Goal: Information Seeking & Learning: Learn about a topic

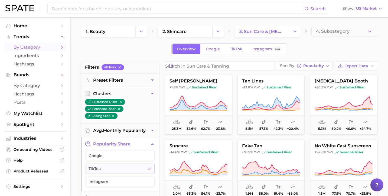
scroll to position [81, 0]
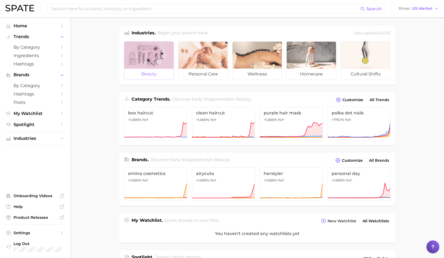
click at [156, 51] on div at bounding box center [148, 55] width 49 height 27
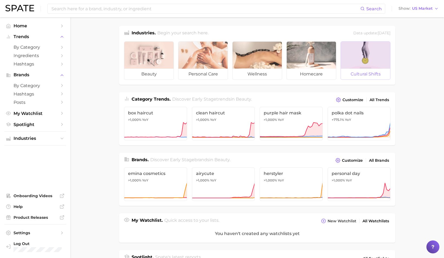
click at [373, 62] on div at bounding box center [364, 55] width 49 height 27
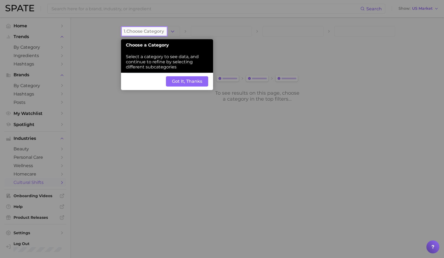
click at [194, 81] on button "Got It, Thanks" at bounding box center [187, 81] width 42 height 10
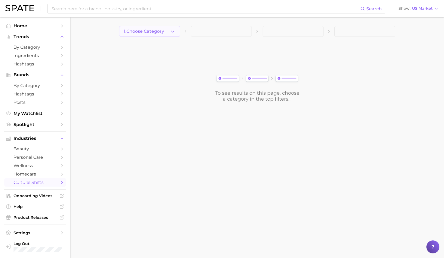
click at [161, 29] on span "1. Choose Category" at bounding box center [144, 31] width 40 height 5
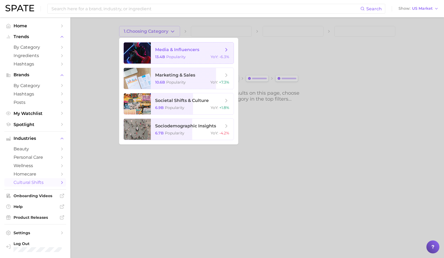
click at [229, 50] on span "media & influencers 13.4b Popularity YoY : -6.3%" at bounding box center [192, 52] width 83 height 21
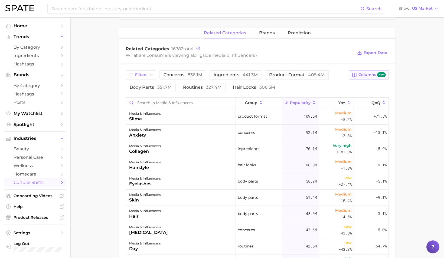
click at [372, 78] on button "Columns new" at bounding box center [369, 74] width 40 height 9
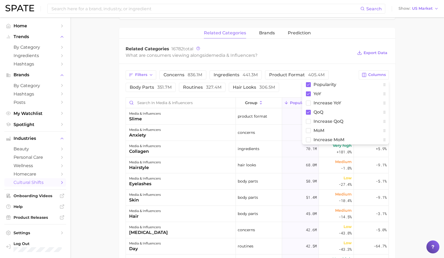
click at [98, 202] on main "1. media & influencers 2. Subcategory Overview Google TikTok Instagram Beta med…" at bounding box center [256, 122] width 373 height 534
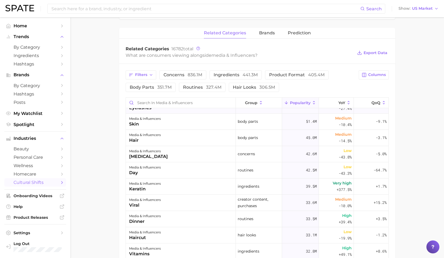
scroll to position [93, 0]
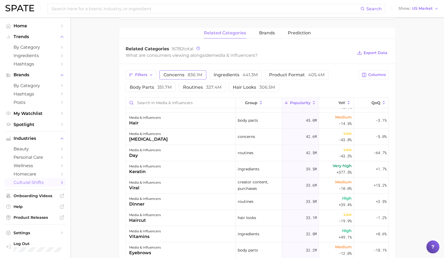
click at [199, 74] on span "836.1m" at bounding box center [194, 74] width 15 height 5
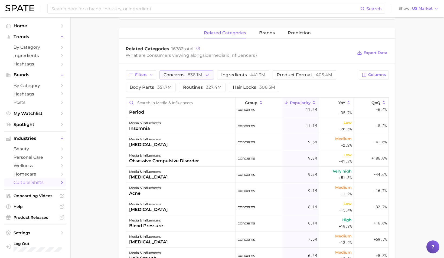
scroll to position [237, 0]
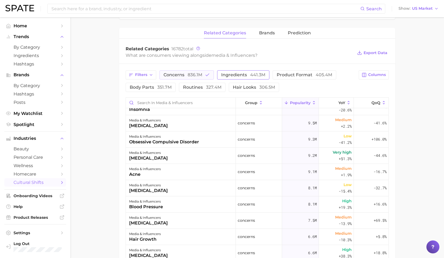
click at [240, 74] on span "ingredients 441.3m" at bounding box center [243, 75] width 44 height 4
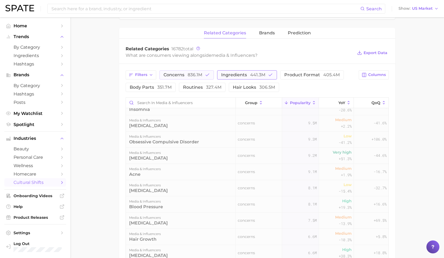
scroll to position [0, 0]
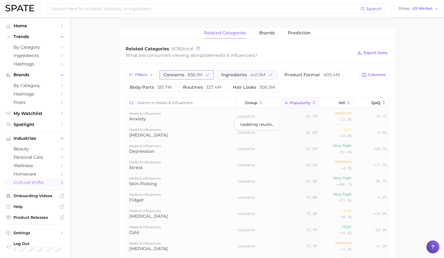
click at [206, 75] on polyline "button" at bounding box center [207, 75] width 3 height 2
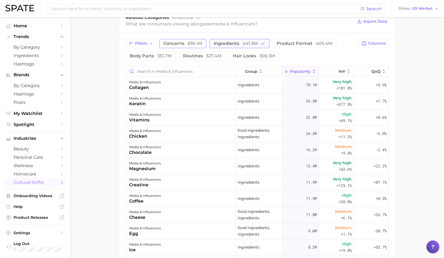
click at [260, 44] on icon "button" at bounding box center [262, 43] width 5 height 5
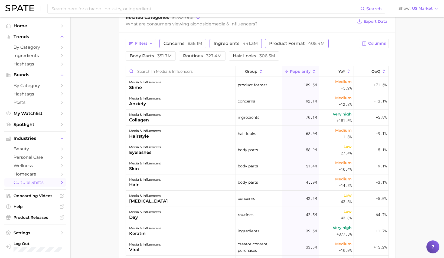
click at [300, 41] on span "product format 405.4m" at bounding box center [296, 43] width 55 height 4
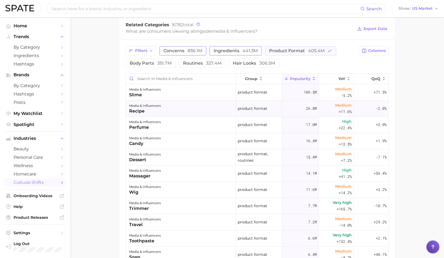
scroll to position [146, 0]
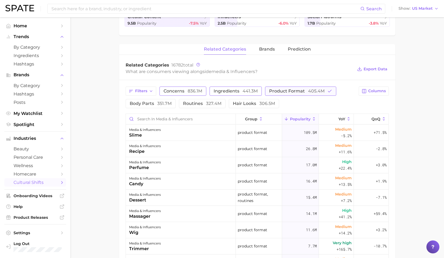
click at [323, 90] on button "product format 405.4m" at bounding box center [300, 91] width 71 height 9
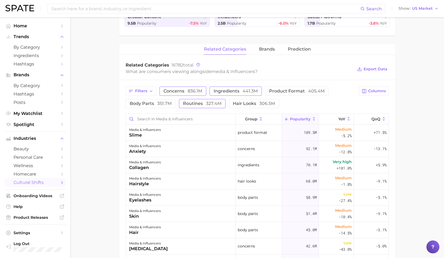
click at [211, 105] on span "327.4m" at bounding box center [213, 103] width 15 height 5
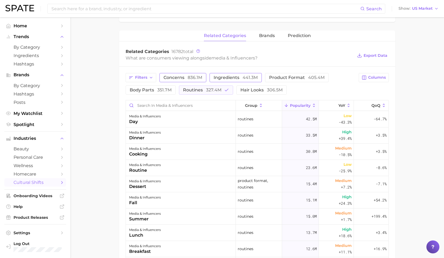
scroll to position [164, 0]
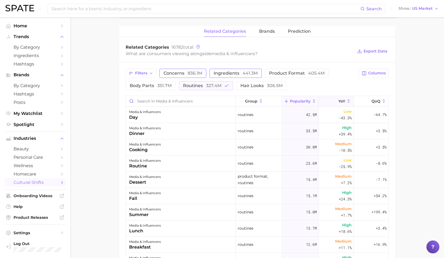
click at [343, 100] on span "YoY" at bounding box center [341, 101] width 7 height 4
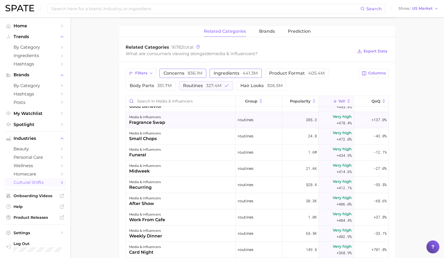
scroll to position [276, 0]
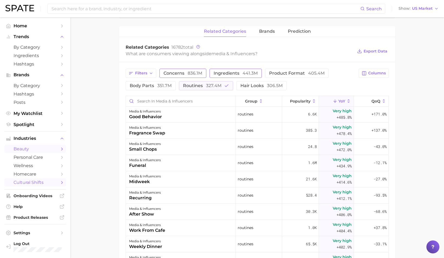
click at [62, 149] on polyline "Sidebar" at bounding box center [61, 149] width 1 height 2
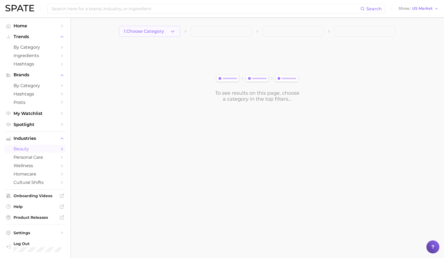
click at [163, 32] on span "1. Choose Category" at bounding box center [144, 31] width 40 height 5
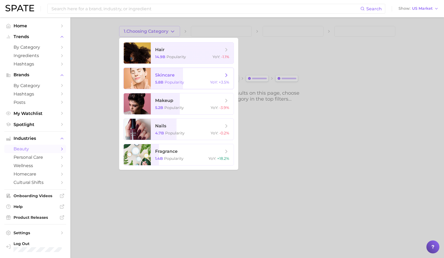
click at [227, 77] on icon at bounding box center [226, 75] width 6 height 6
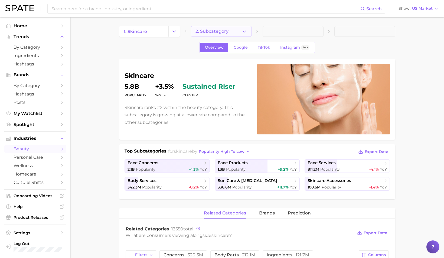
click at [240, 32] on button "2. Subcategory" at bounding box center [221, 31] width 61 height 11
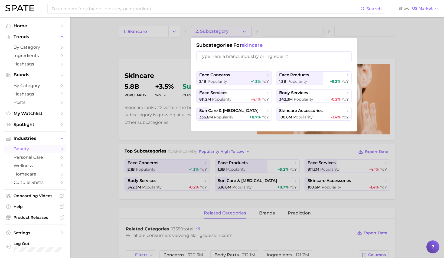
click at [276, 198] on div at bounding box center [222, 129] width 444 height 258
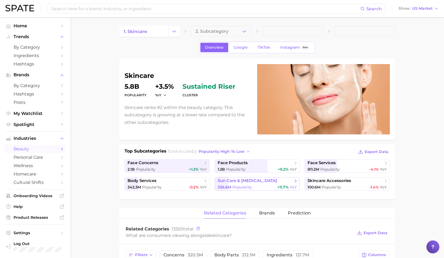
click at [295, 182] on icon at bounding box center [295, 180] width 5 height 5
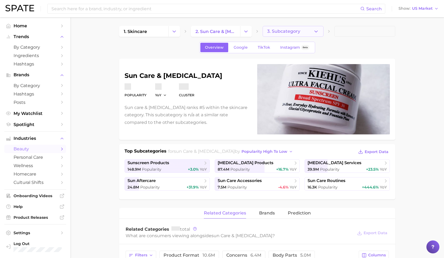
click at [306, 32] on button "3. Subcategory" at bounding box center [292, 31] width 61 height 11
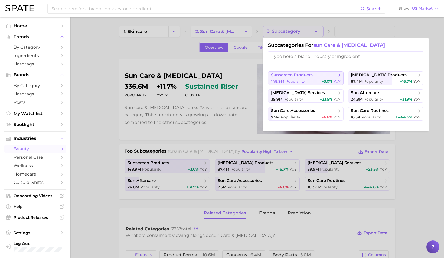
click at [339, 75] on polyline at bounding box center [338, 75] width 1 height 3
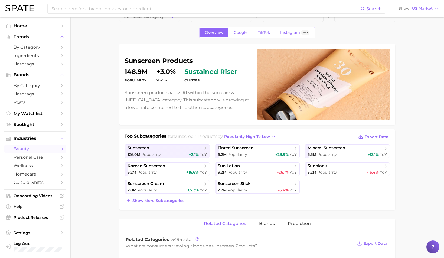
scroll to position [16, 0]
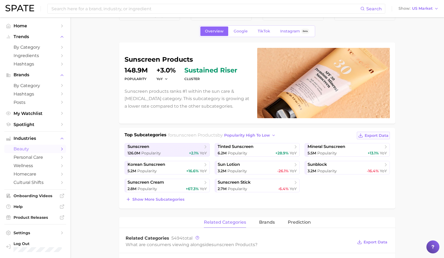
click at [381, 133] on span "Export Data" at bounding box center [376, 135] width 24 height 5
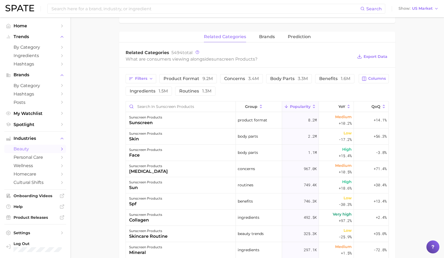
scroll to position [201, 0]
click at [313, 105] on icon at bounding box center [313, 107] width 5 height 5
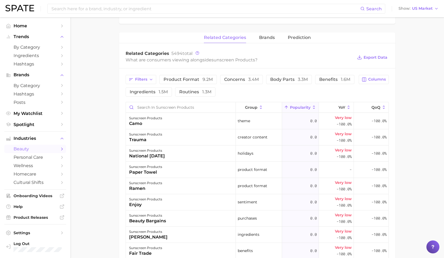
click at [312, 104] on button "Popularity" at bounding box center [300, 107] width 37 height 11
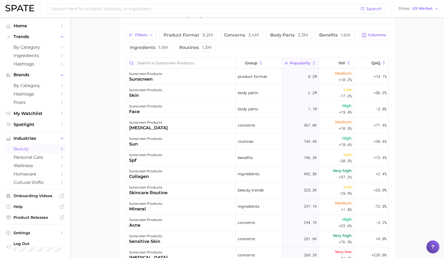
scroll to position [254, 0]
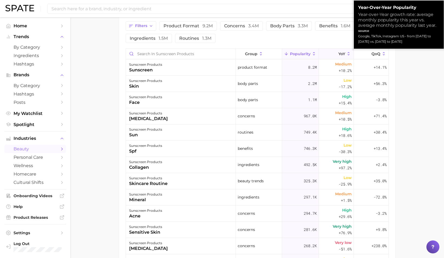
click at [343, 53] on span "YoY" at bounding box center [341, 54] width 7 height 4
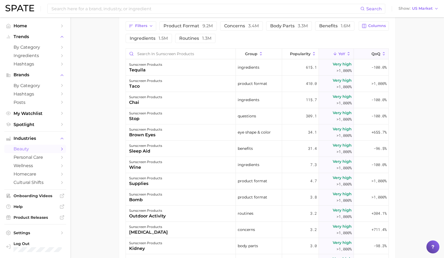
click at [370, 52] on button "QoQ" at bounding box center [370, 54] width 35 height 11
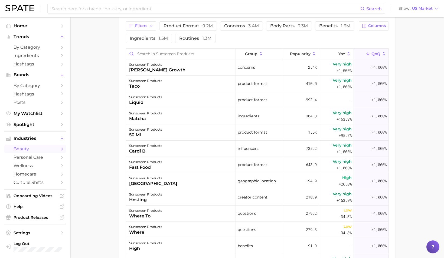
click at [376, 56] on span "QoQ" at bounding box center [375, 54] width 9 height 4
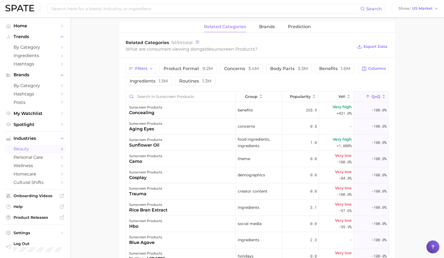
scroll to position [176, 0]
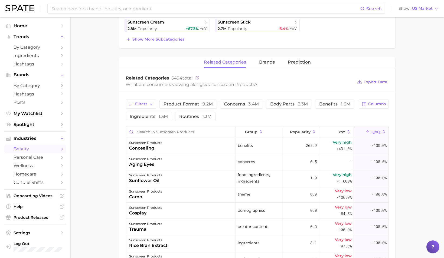
click at [378, 133] on span "QoQ" at bounding box center [375, 132] width 9 height 4
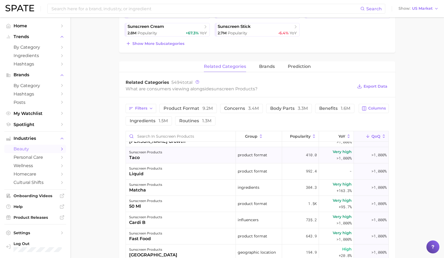
scroll to position [0, 0]
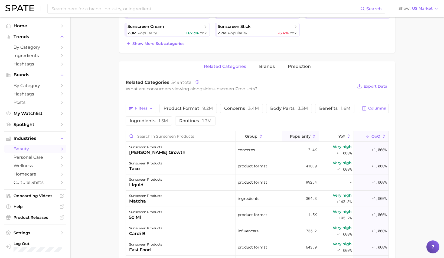
click at [300, 137] on span "Popularity" at bounding box center [300, 136] width 21 height 4
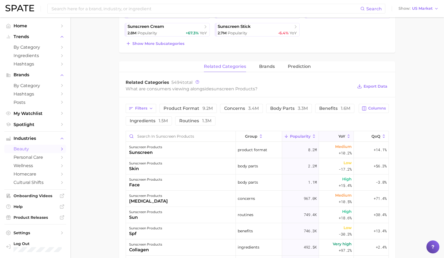
click at [335, 136] on icon at bounding box center [334, 136] width 5 height 5
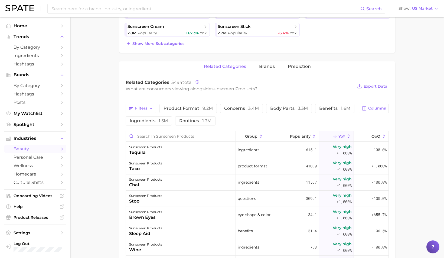
click at [339, 137] on span "YoY" at bounding box center [341, 136] width 7 height 4
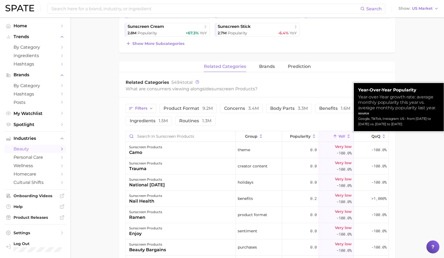
click at [339, 137] on span "YoY" at bounding box center [341, 136] width 7 height 4
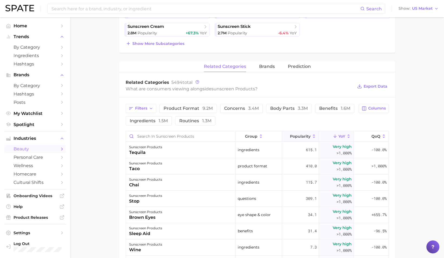
click at [302, 135] on span "Popularity" at bounding box center [300, 136] width 21 height 4
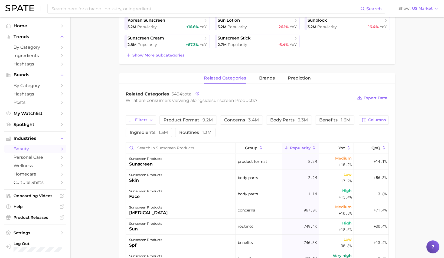
scroll to position [159, 0]
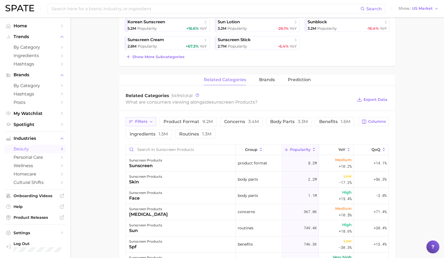
click at [134, 124] on button "Filters" at bounding box center [140, 121] width 31 height 9
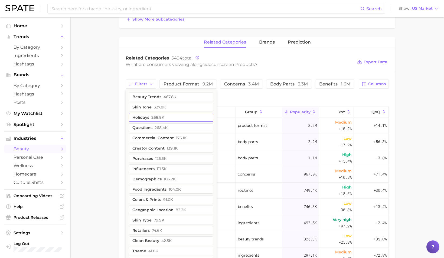
scroll to position [200, 0]
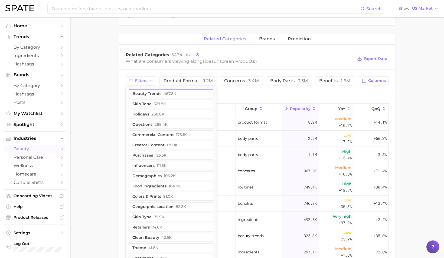
click at [176, 95] on button "beauty trends 467.8k" at bounding box center [171, 93] width 84 height 9
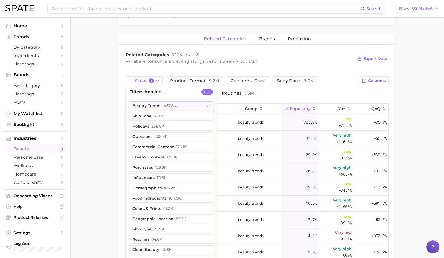
click at [173, 117] on button "skin tone 327.8k" at bounding box center [171, 116] width 84 height 9
click at [171, 139] on button "questions 268.4k" at bounding box center [171, 136] width 84 height 9
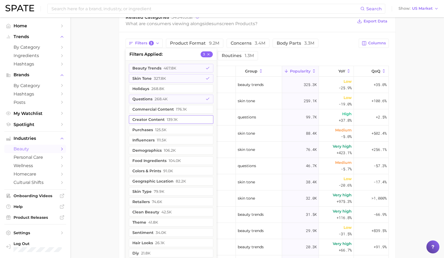
scroll to position [230, 0]
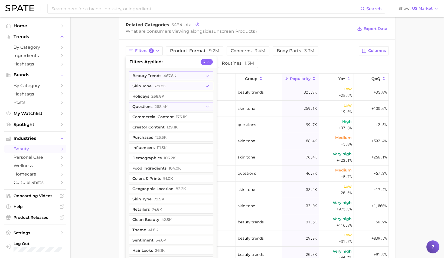
click at [205, 85] on icon "button" at bounding box center [207, 86] width 4 height 4
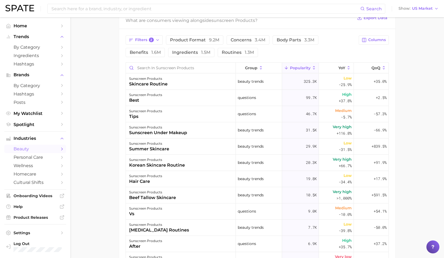
scroll to position [241, 0]
click at [189, 131] on div "sunscreen products sunscreen under makeup" at bounding box center [181, 129] width 110 height 16
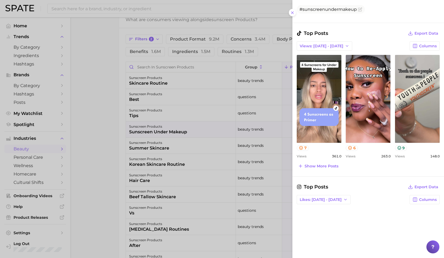
scroll to position [0, 0]
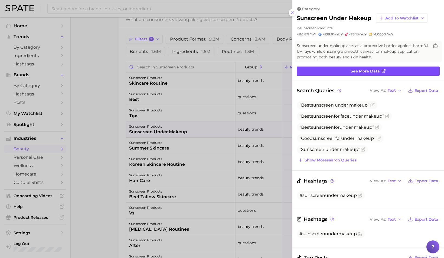
click at [388, 70] on link "See more data" at bounding box center [367, 71] width 143 height 9
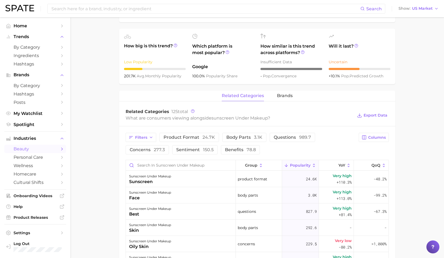
scroll to position [183, 0]
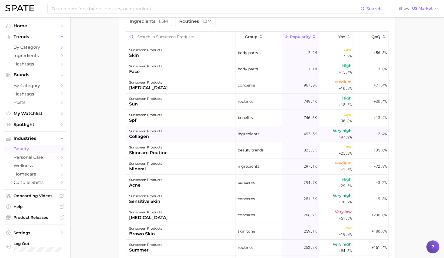
scroll to position [12, 0]
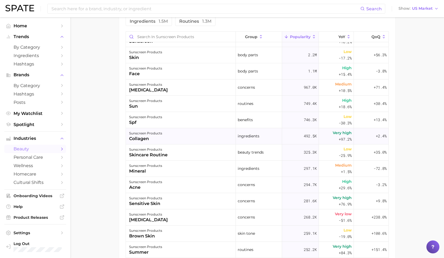
click at [150, 137] on div "collagen" at bounding box center [145, 138] width 33 height 6
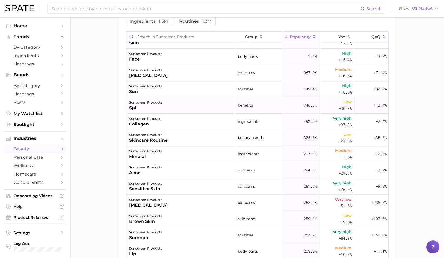
scroll to position [0, 0]
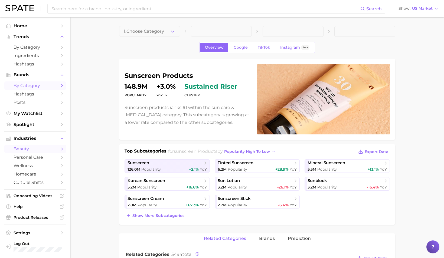
click at [44, 86] on span "by Category" at bounding box center [35, 85] width 43 height 5
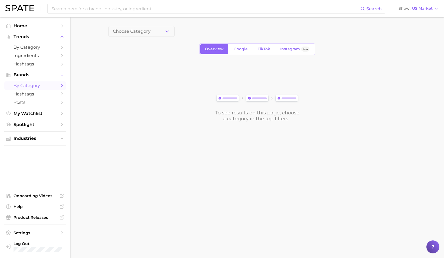
click at [63, 85] on icon "Sidebar" at bounding box center [61, 85] width 5 height 5
click at [141, 29] on span "Choose Category" at bounding box center [132, 31] width 38 height 5
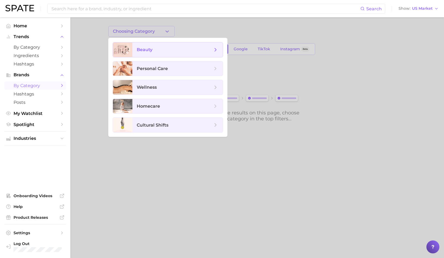
click at [160, 46] on span "beauty" at bounding box center [177, 49] width 90 height 15
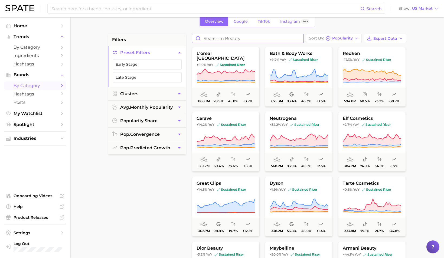
click at [269, 37] on input "Search in beauty" at bounding box center [247, 38] width 111 height 9
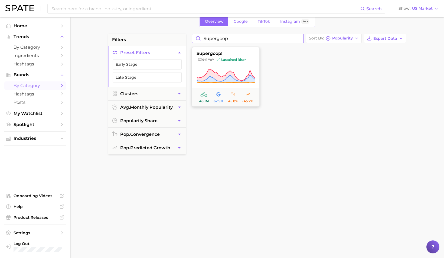
type input "supergoop"
click at [247, 75] on icon at bounding box center [226, 75] width 58 height 12
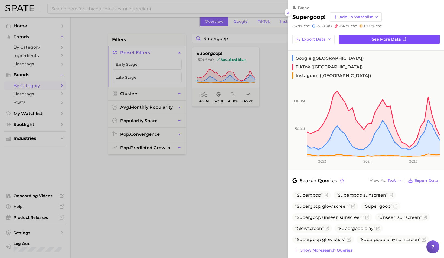
click at [390, 38] on span "See more data" at bounding box center [385, 39] width 29 height 5
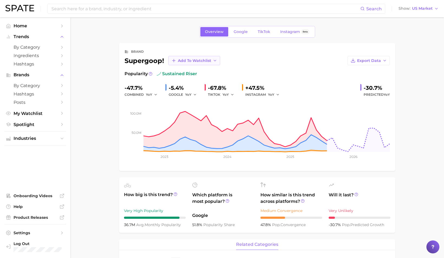
click at [195, 60] on span "Add to Watchlist" at bounding box center [194, 60] width 33 height 5
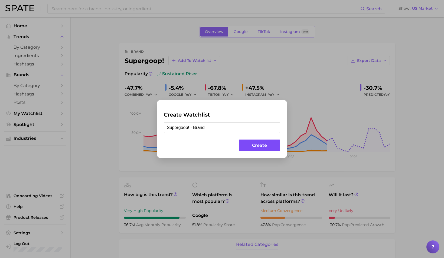
type input "Supergoop! - Brand"
click at [257, 147] on button "Create" at bounding box center [259, 146] width 41 height 12
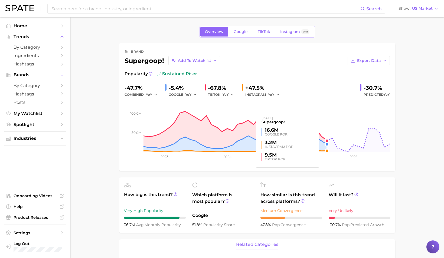
click at [325, 144] on rect at bounding box center [256, 125] width 265 height 54
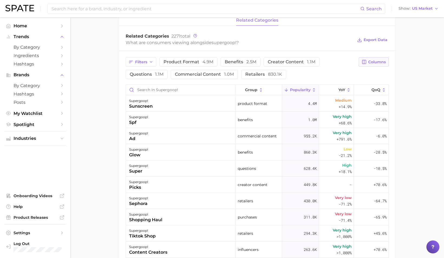
click at [374, 60] on span "Columns" at bounding box center [377, 62] width 18 height 5
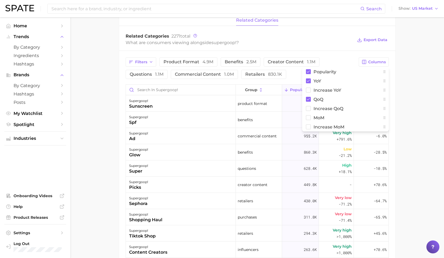
click at [353, 33] on div "Related Categories 2271 total What are consumers viewing alongside supergoop! ?…" at bounding box center [257, 40] width 276 height 22
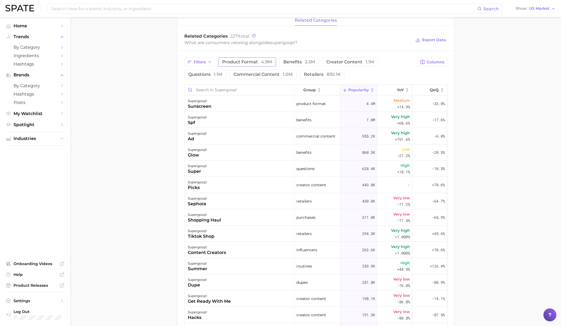
click at [255, 60] on span "product format 4.9m" at bounding box center [247, 62] width 50 height 4
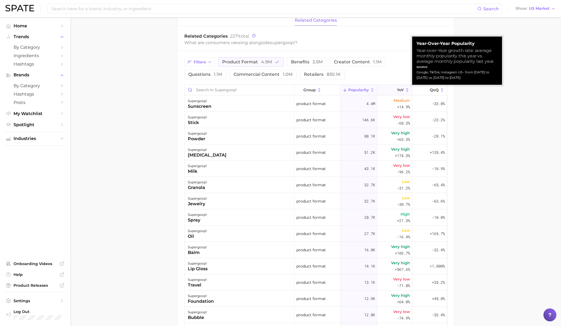
click at [402, 90] on span "YoY" at bounding box center [400, 90] width 7 height 4
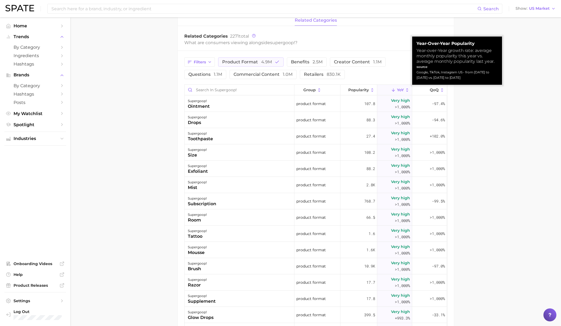
click at [402, 90] on span "YoY" at bounding box center [400, 90] width 7 height 4
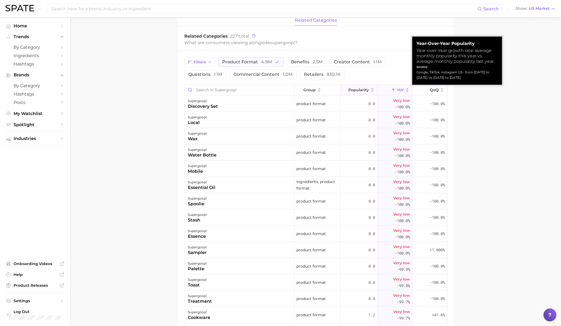
click at [360, 91] on span "Popularity" at bounding box center [358, 90] width 21 height 4
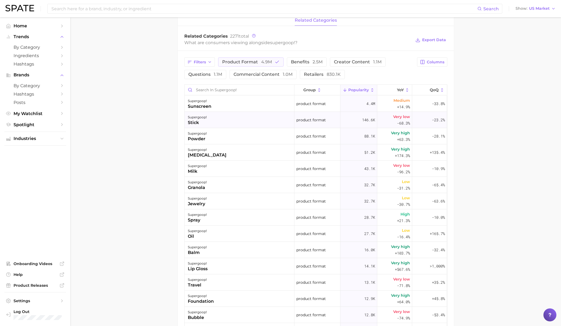
click at [239, 120] on div "supergoop! stick" at bounding box center [239, 120] width 110 height 16
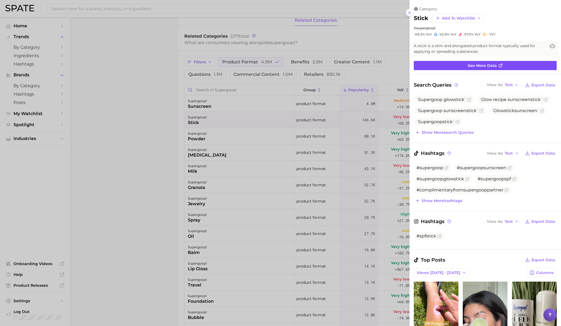
click at [443, 65] on link "See more data" at bounding box center [485, 65] width 143 height 9
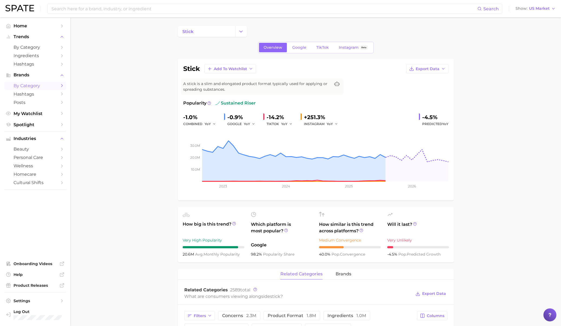
click at [38, 85] on span "by Category" at bounding box center [35, 85] width 43 height 5
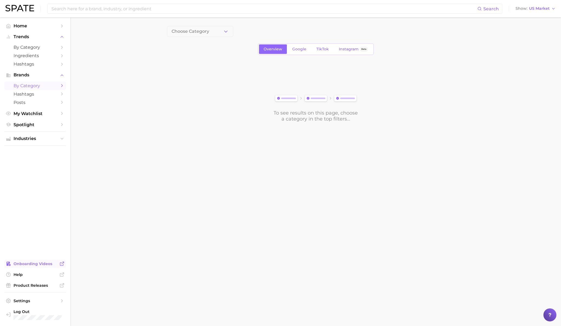
click at [28, 258] on link "Onboarding Videos" at bounding box center [35, 263] width 62 height 8
click at [33, 38] on span "Trends" at bounding box center [35, 36] width 43 height 5
click at [27, 38] on span "Trends" at bounding box center [35, 36] width 43 height 5
click at [29, 49] on span "by Category" at bounding box center [35, 47] width 43 height 5
click at [195, 33] on span "1. Choose Category" at bounding box center [191, 31] width 40 height 5
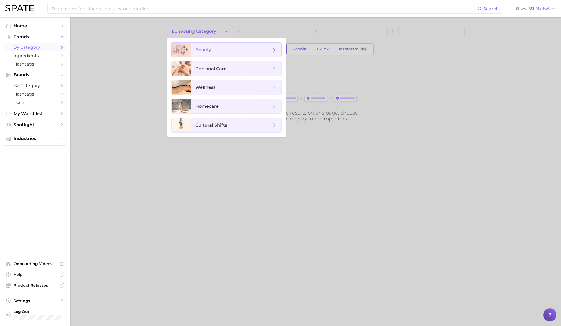
click at [217, 50] on span "beauty" at bounding box center [233, 50] width 76 height 6
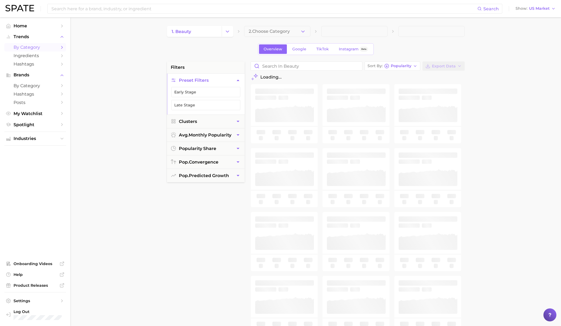
click at [269, 28] on button "2. Choose Category" at bounding box center [277, 31] width 66 height 11
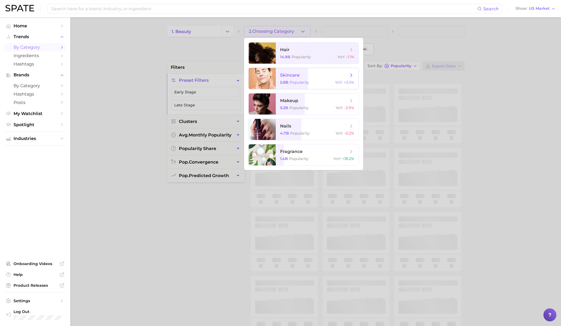
click at [353, 75] on icon at bounding box center [351, 75] width 6 height 6
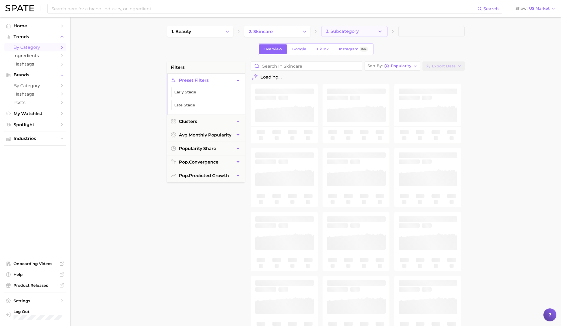
click at [366, 28] on button "3. Subcategory" at bounding box center [354, 31] width 66 height 11
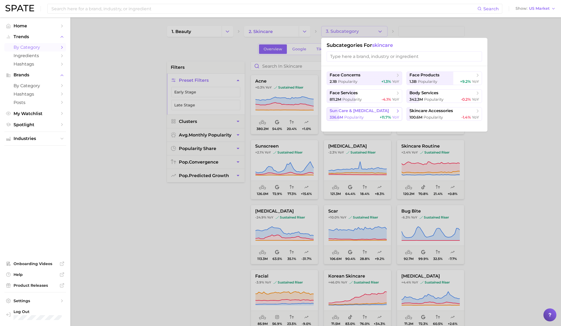
click at [397, 110] on icon at bounding box center [397, 110] width 5 height 5
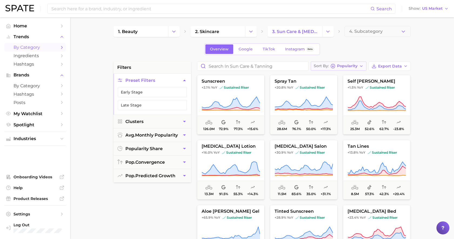
click at [351, 66] on span "Popularity" at bounding box center [347, 65] width 21 height 3
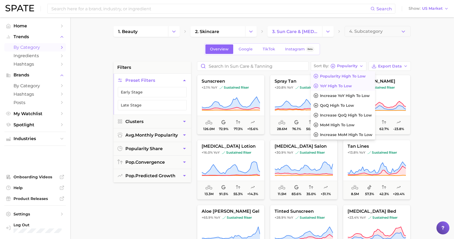
click at [342, 88] on span "YoY high to low" at bounding box center [336, 86] width 32 height 5
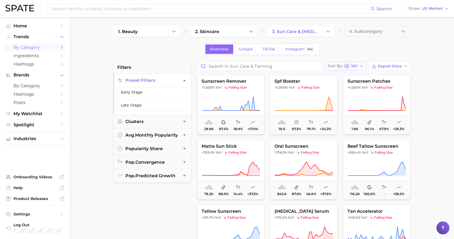
click at [343, 66] on div "Sort By [PERSON_NAME]" at bounding box center [343, 66] width 30 height 5
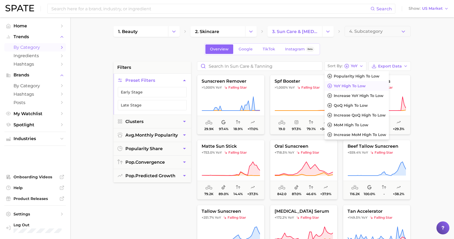
click at [372, 47] on div "Overview Google TikTok Instagram Beta" at bounding box center [262, 49] width 297 height 12
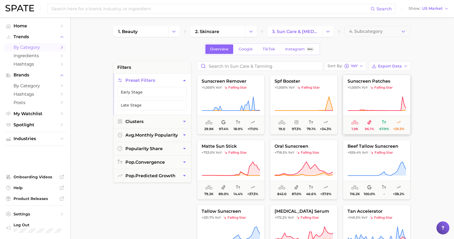
click at [368, 119] on span at bounding box center [370, 122] width 4 height 6
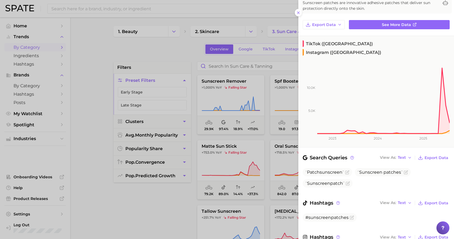
scroll to position [22, 0]
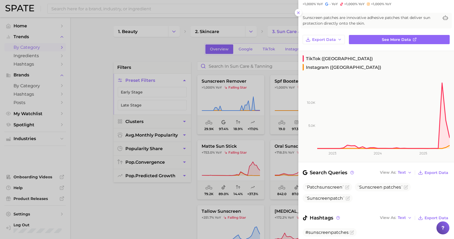
click at [166, 211] on div at bounding box center [227, 119] width 454 height 239
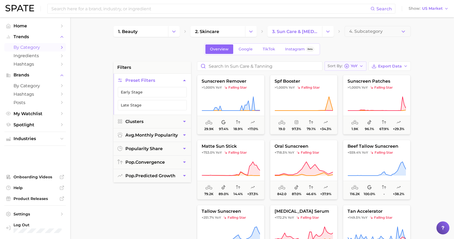
click at [358, 67] on span "YoY" at bounding box center [354, 65] width 7 height 3
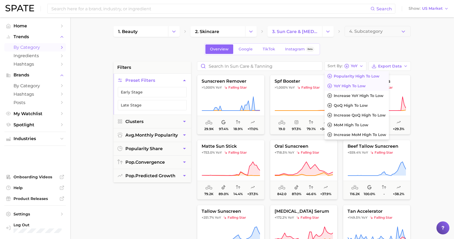
click at [348, 77] on span "Popularity high to low" at bounding box center [357, 76] width 46 height 5
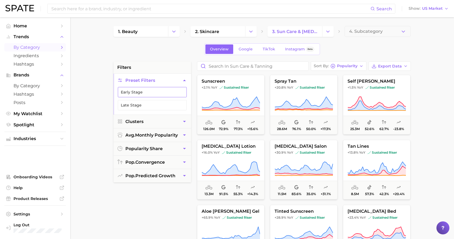
click at [158, 94] on button "Early Stage" at bounding box center [152, 92] width 69 height 10
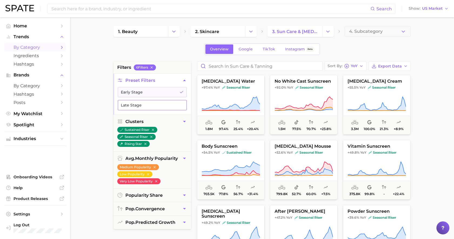
click at [162, 106] on button "Late Stage" at bounding box center [152, 105] width 69 height 10
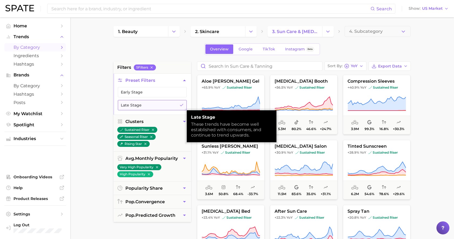
click at [163, 106] on button "Late Stage" at bounding box center [152, 105] width 69 height 10
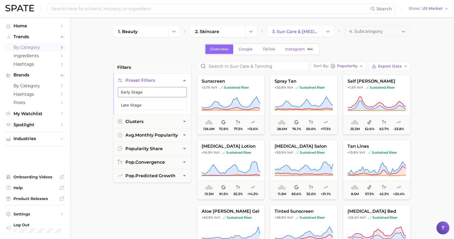
click at [163, 95] on button "Early Stage" at bounding box center [152, 92] width 69 height 10
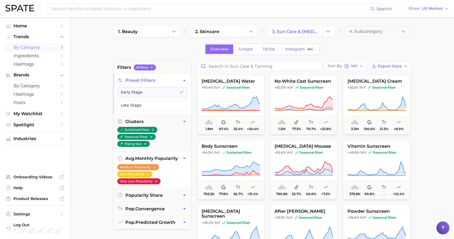
click at [157, 180] on icon "button" at bounding box center [156, 181] width 4 height 4
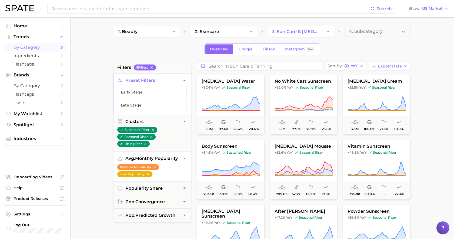
click at [150, 174] on icon "button" at bounding box center [148, 174] width 4 height 4
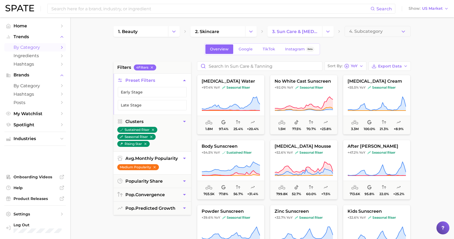
click at [157, 166] on button "Medium Popularity" at bounding box center [138, 167] width 42 height 6
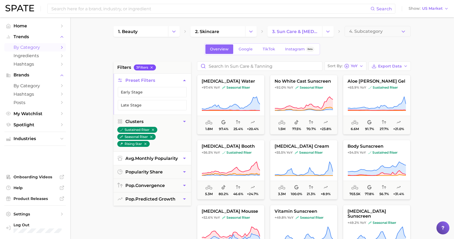
click at [154, 68] on icon "button" at bounding box center [152, 67] width 4 height 4
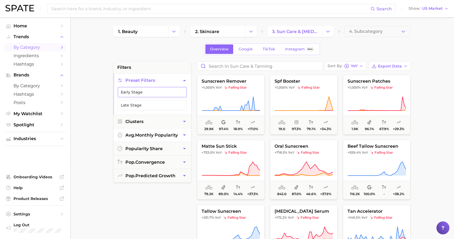
click at [149, 92] on button "Early Stage" at bounding box center [152, 92] width 69 height 10
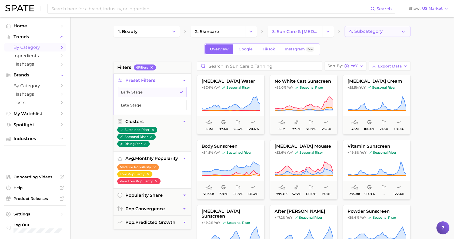
click at [368, 32] on span "4. Subcategory" at bounding box center [366, 31] width 34 height 5
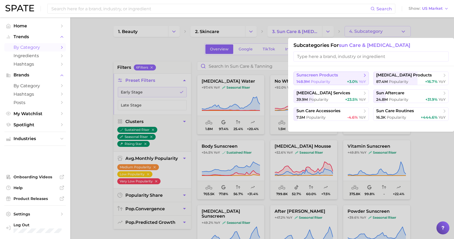
click at [350, 78] on button "sunscreen products 148.9m Popularity +3.0% YoY" at bounding box center [331, 78] width 75 height 14
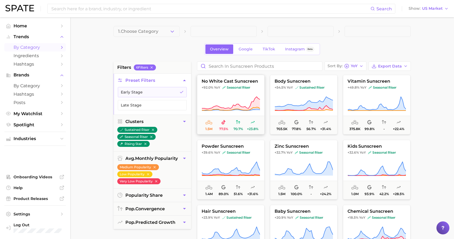
click at [247, 105] on icon at bounding box center [231, 103] width 58 height 15
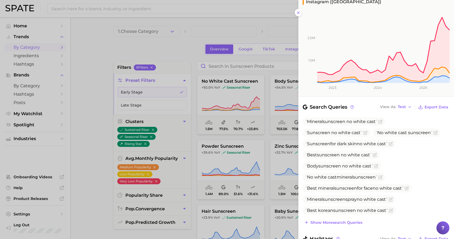
scroll to position [109, 0]
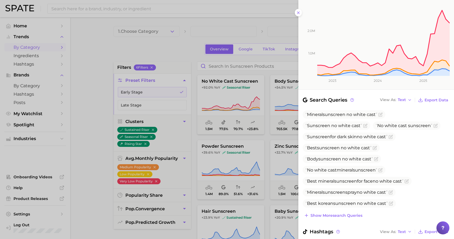
click at [252, 130] on div at bounding box center [227, 119] width 454 height 239
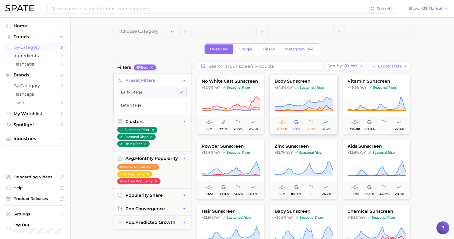
click at [316, 92] on button "body sunscreen +54.5% YoY sustained riser 703.5k 77.8% 56.7% +31.4%" at bounding box center [304, 104] width 68 height 59
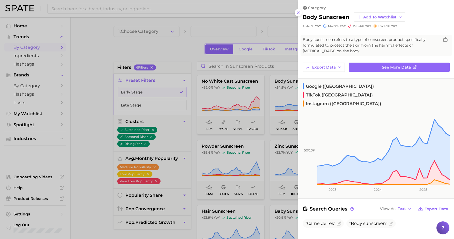
click at [258, 146] on div at bounding box center [227, 119] width 454 height 239
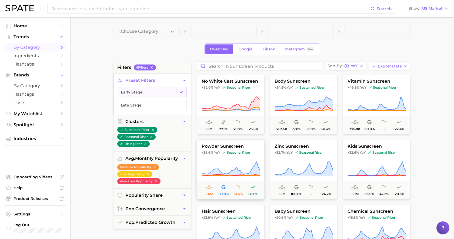
click at [231, 165] on icon at bounding box center [231, 168] width 58 height 15
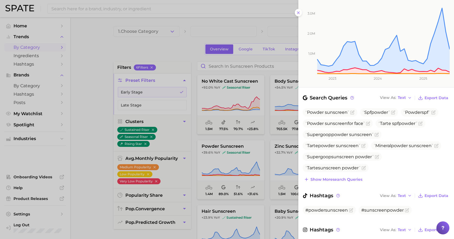
scroll to position [109, 0]
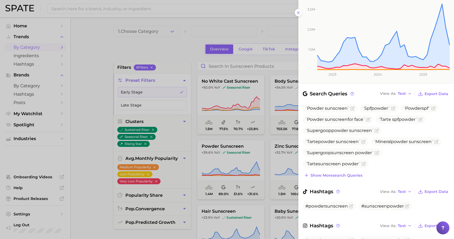
click at [282, 141] on div at bounding box center [227, 119] width 454 height 239
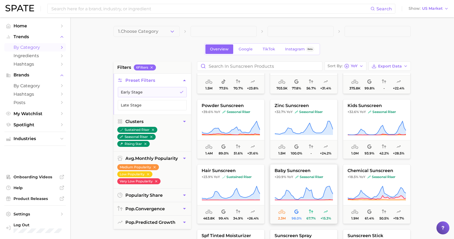
scroll to position [45, 0]
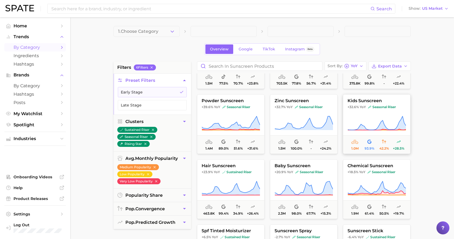
click at [374, 115] on button "kids sunscreen +32.6% YoY seasonal riser 1.0m 93.9% 42.2% +28.5%" at bounding box center [377, 123] width 68 height 59
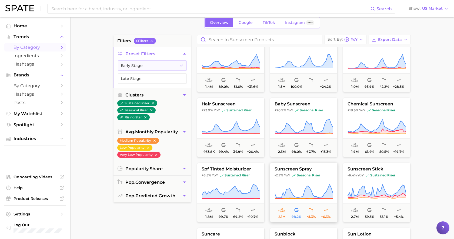
scroll to position [47, 0]
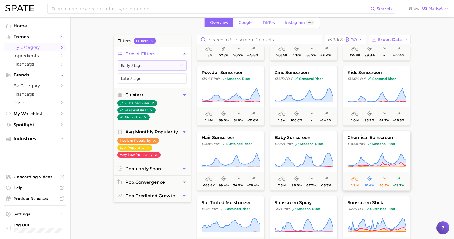
click at [371, 144] on span "seasonal riser" at bounding box center [382, 143] width 28 height 4
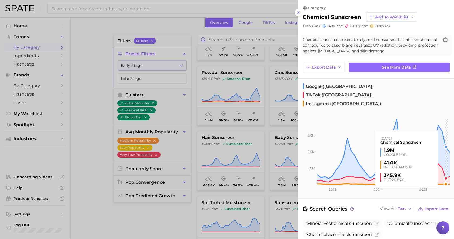
scroll to position [123, 0]
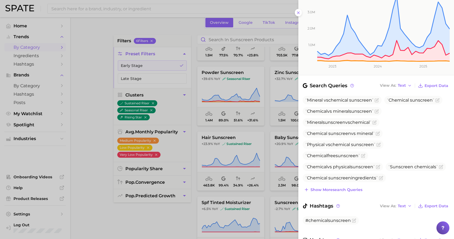
click at [284, 164] on div at bounding box center [227, 119] width 454 height 239
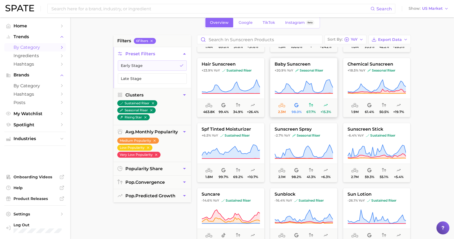
scroll to position [138, 0]
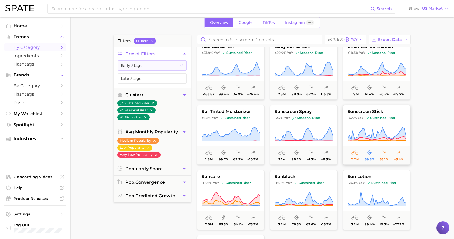
click at [364, 117] on span "-6.4% YoY sustained riser" at bounding box center [376, 117] width 67 height 4
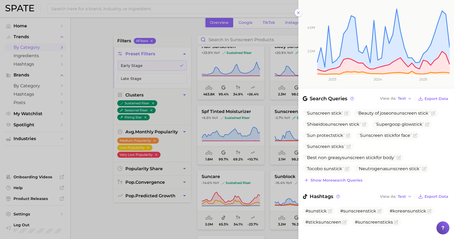
scroll to position [111, 0]
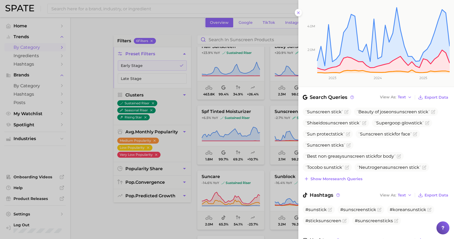
click at [243, 171] on div at bounding box center [227, 119] width 454 height 239
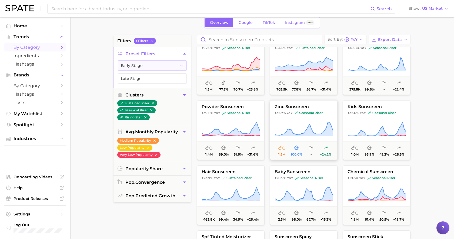
scroll to position [0, 0]
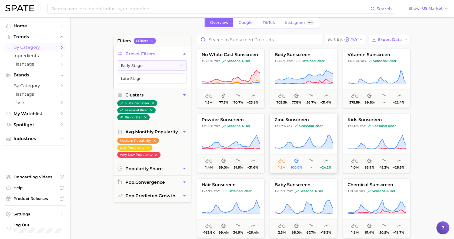
click at [300, 120] on span "zinc sunscreen" at bounding box center [303, 119] width 67 height 5
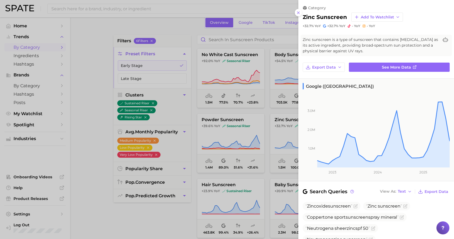
scroll to position [147, 0]
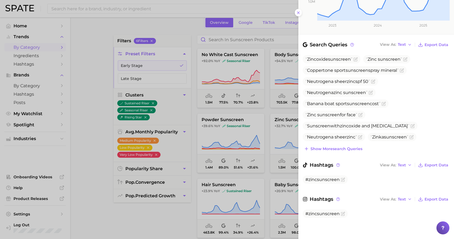
click at [151, 195] on div at bounding box center [227, 119] width 454 height 239
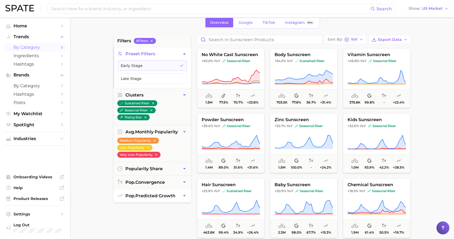
click at [153, 196] on span "pop. predicted growth" at bounding box center [150, 195] width 50 height 5
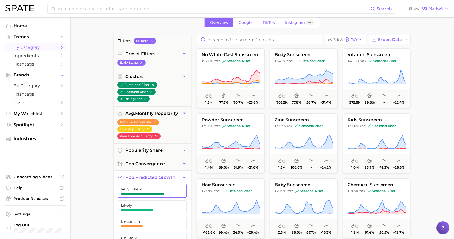
scroll to position [42, 0]
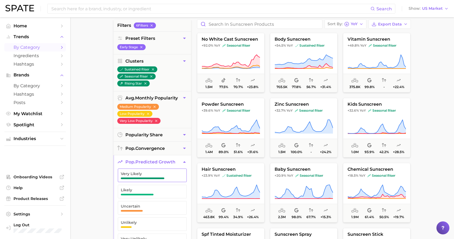
click at [155, 178] on span "button" at bounding box center [143, 178] width 44 height 2
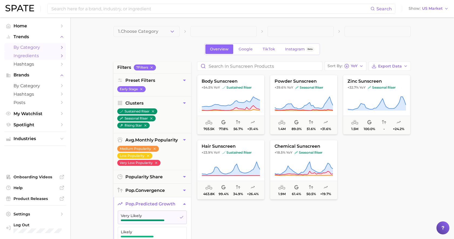
click at [39, 58] on span "Ingredients" at bounding box center [35, 55] width 43 height 5
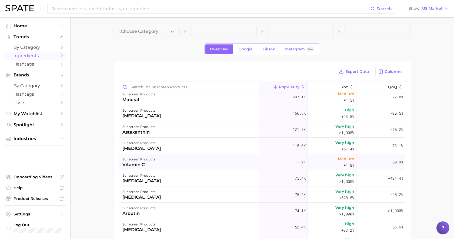
scroll to position [22, 0]
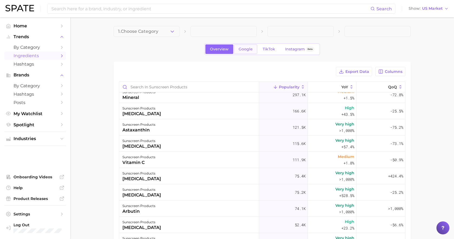
click at [249, 50] on span "Google" at bounding box center [246, 49] width 14 height 5
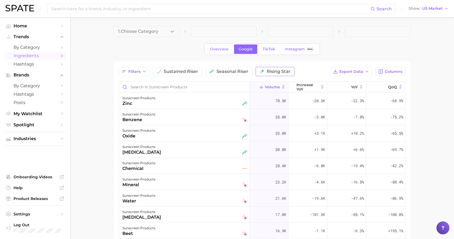
click at [280, 70] on span "rising star" at bounding box center [279, 71] width 24 height 4
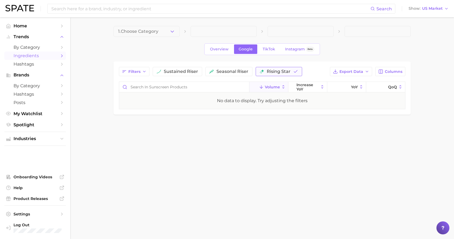
click at [268, 69] on span "rising star" at bounding box center [279, 71] width 24 height 4
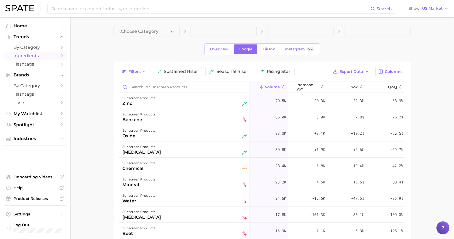
click at [166, 72] on span "sustained riser" at bounding box center [181, 71] width 34 height 4
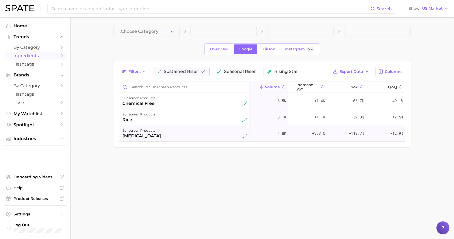
click at [168, 132] on div "sunscreen products [MEDICAL_DATA]" at bounding box center [185, 133] width 125 height 12
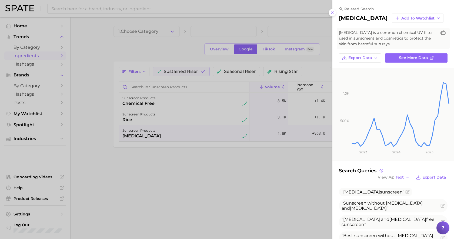
click at [194, 188] on div at bounding box center [227, 119] width 454 height 239
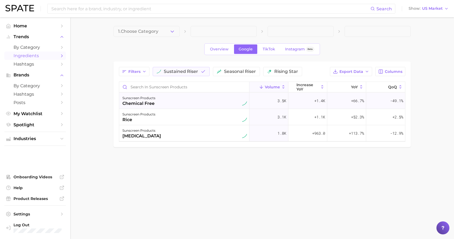
click at [196, 104] on div "sunscreen products chemical free" at bounding box center [185, 101] width 125 height 12
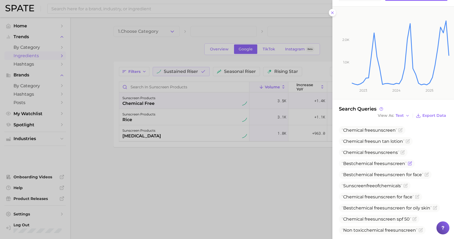
scroll to position [78, 0]
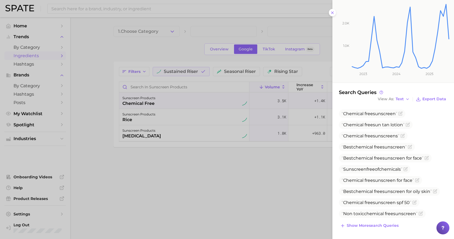
click at [307, 189] on div at bounding box center [227, 119] width 454 height 239
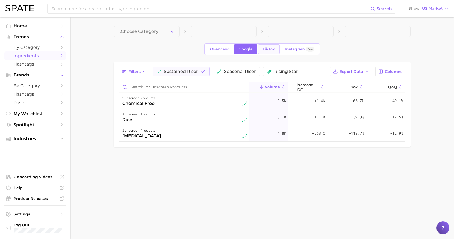
click at [268, 49] on span "TikTok" at bounding box center [269, 49] width 12 height 5
